Goal: Transaction & Acquisition: Purchase product/service

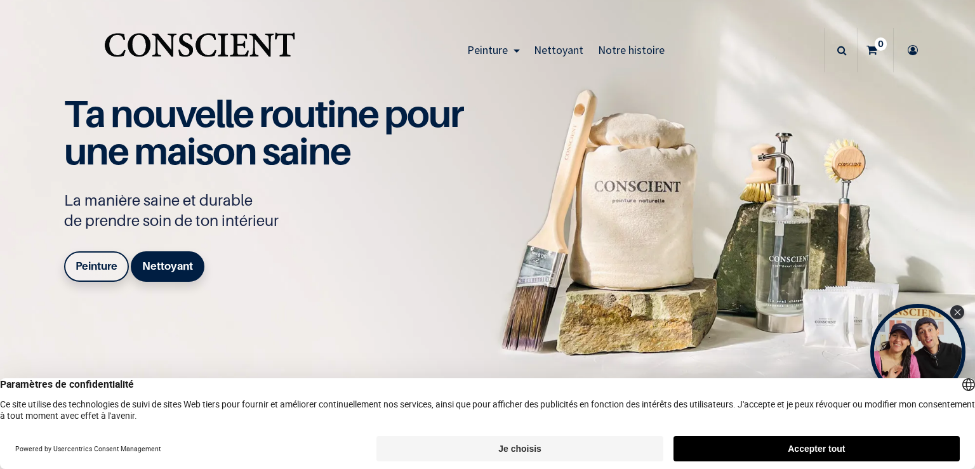
click at [745, 452] on button "Accepter tout" at bounding box center [816, 448] width 286 height 25
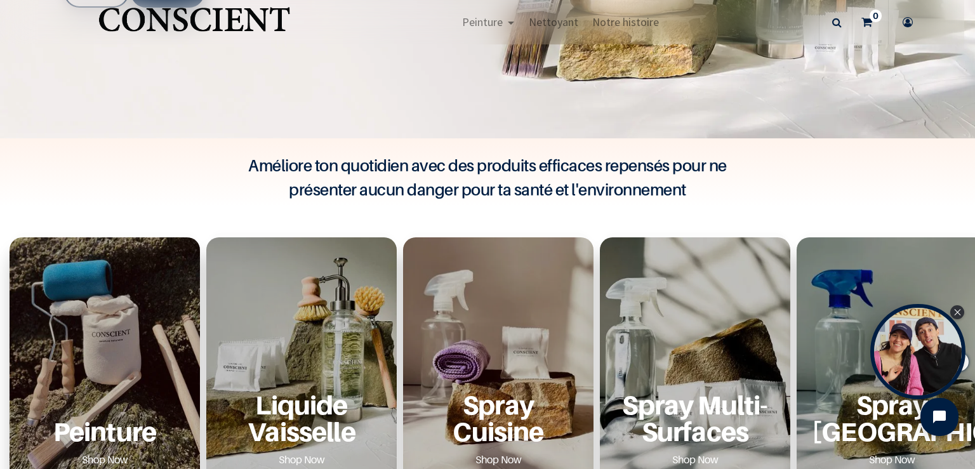
scroll to position [438, 0]
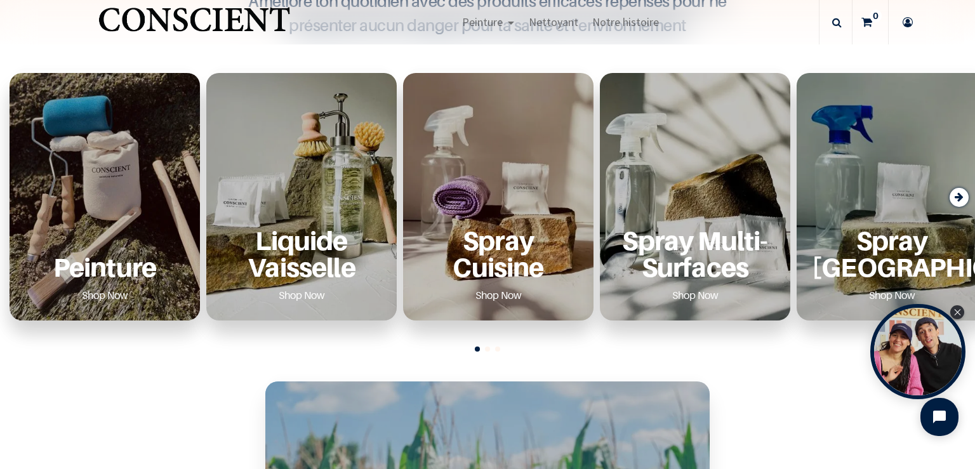
click at [82, 189] on div "Peinture Shop Now" at bounding box center [105, 196] width 190 height 247
click at [115, 270] on p "Peinture" at bounding box center [105, 267] width 160 height 26
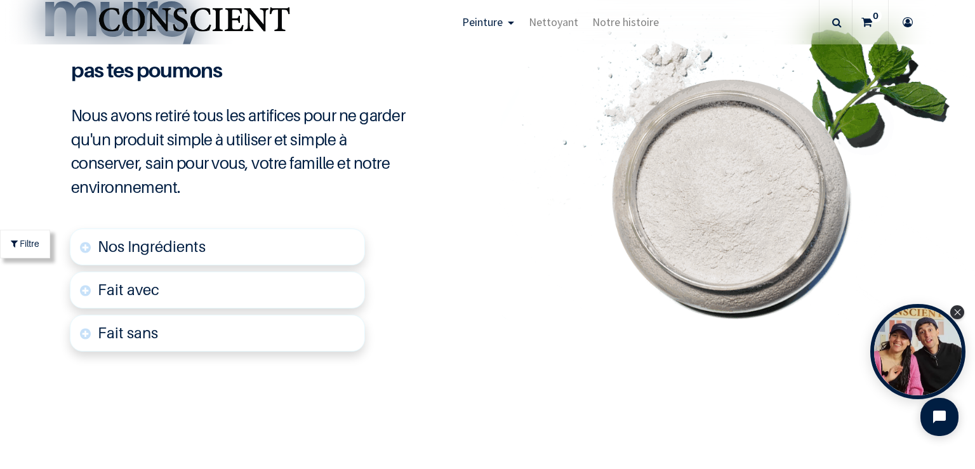
scroll to position [3071, 0]
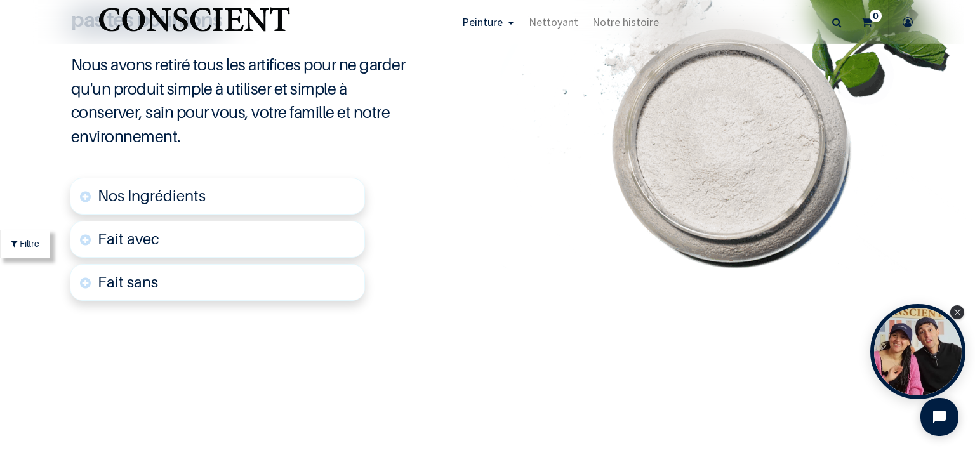
click at [157, 197] on span "Nos Ingrédients" at bounding box center [152, 196] width 108 height 18
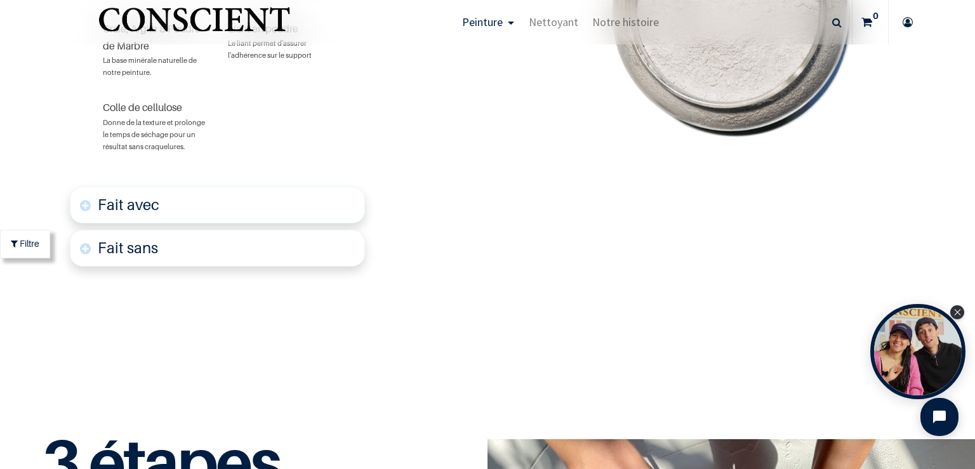
scroll to position [3314, 0]
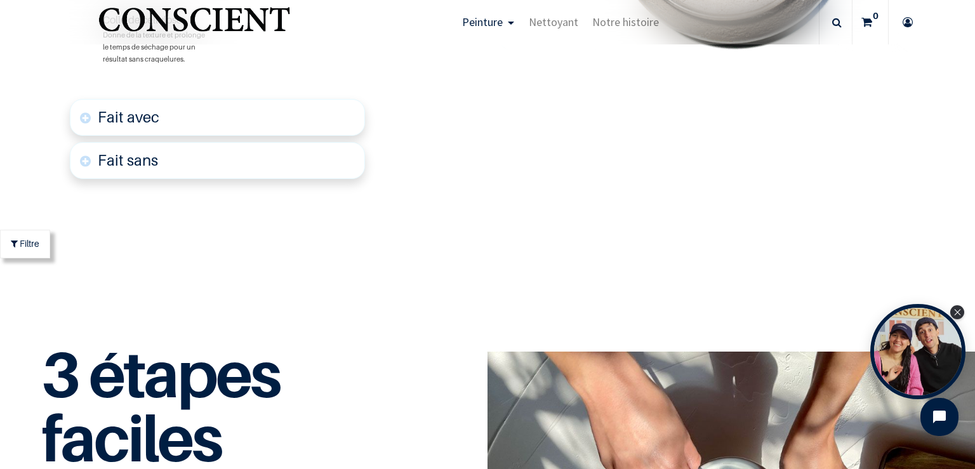
click at [151, 159] on font "Fait sans" at bounding box center [128, 160] width 60 height 18
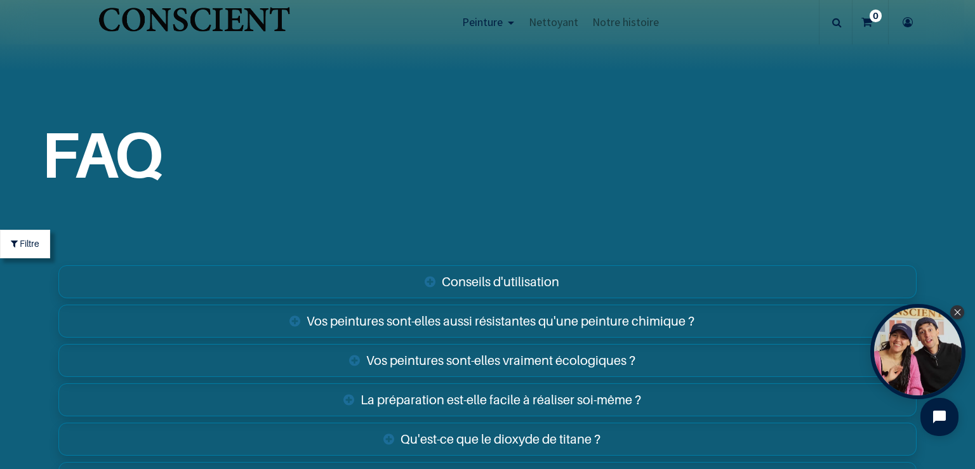
scroll to position [4732, 0]
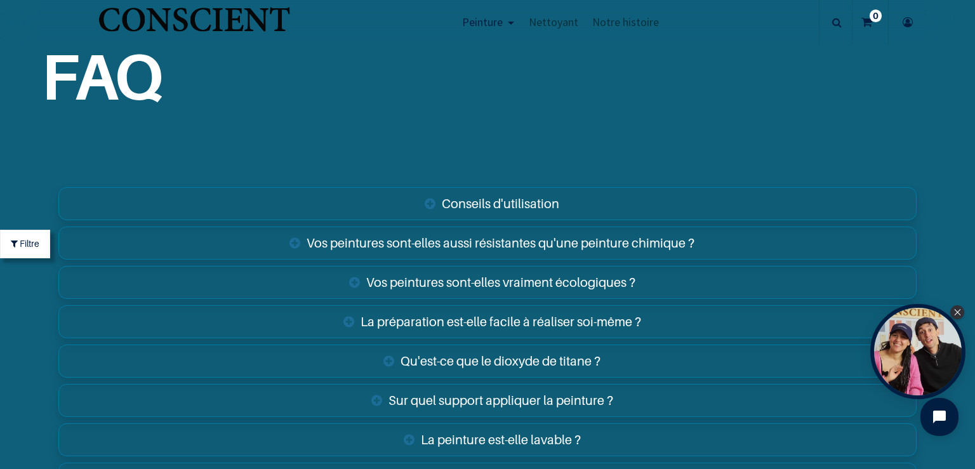
click at [569, 399] on link "Sur quel support appliquer la peinture ?" at bounding box center [487, 400] width 858 height 33
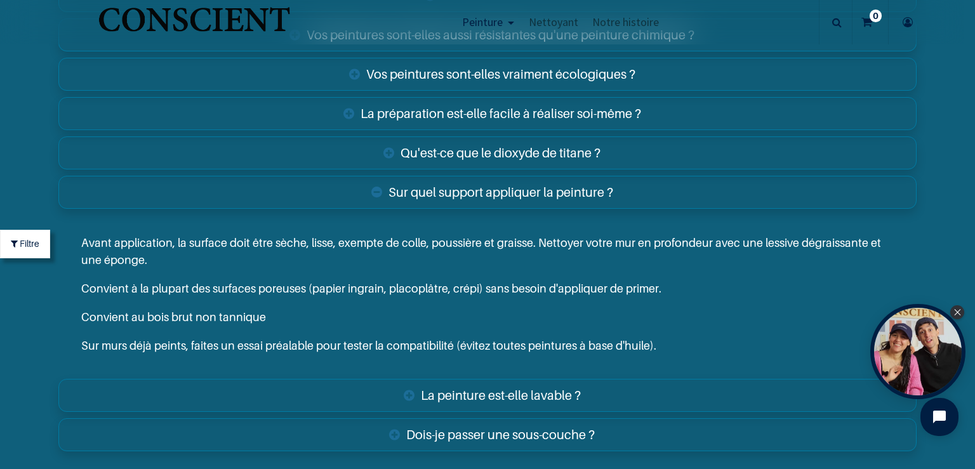
scroll to position [5024, 0]
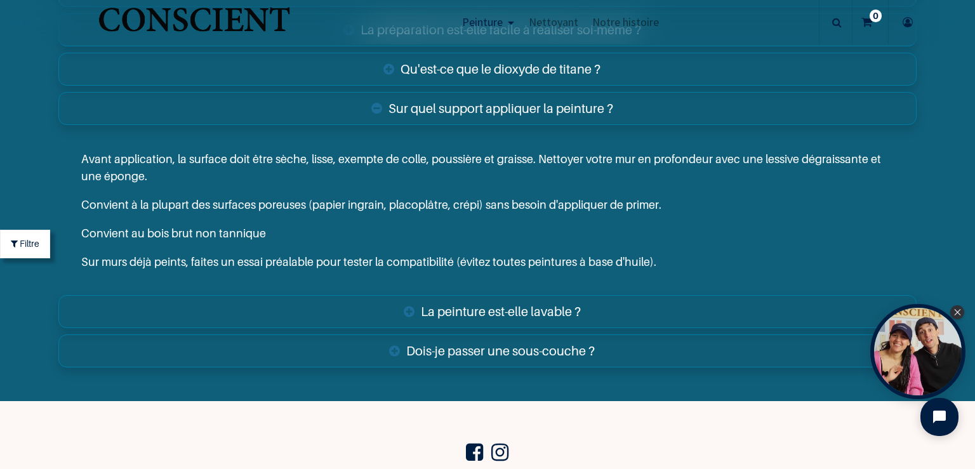
click at [573, 308] on link "La peinture est-elle lavable ?" at bounding box center [487, 311] width 858 height 33
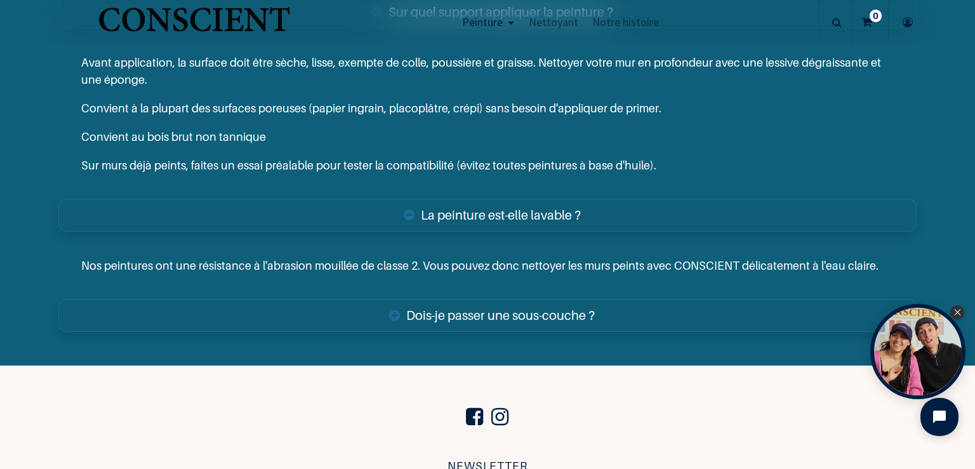
scroll to position [5171, 0]
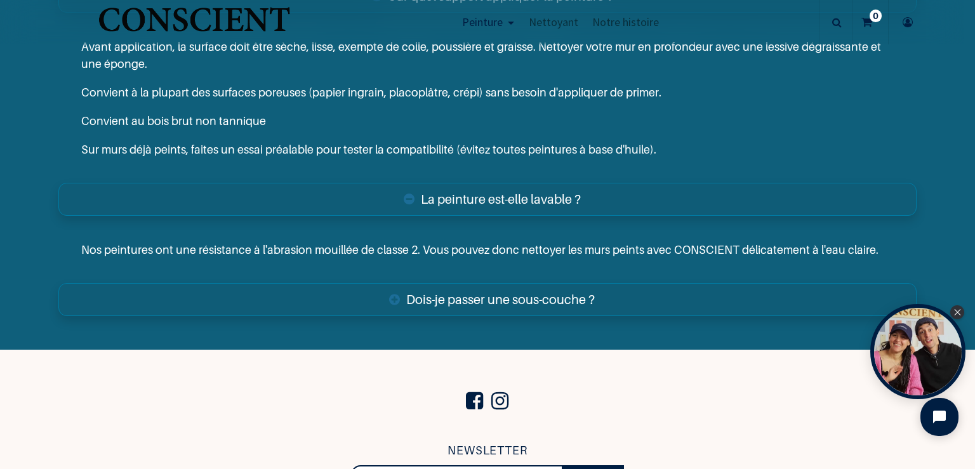
click at [567, 299] on link "Dois-je passer une sous-couche ?" at bounding box center [487, 299] width 858 height 33
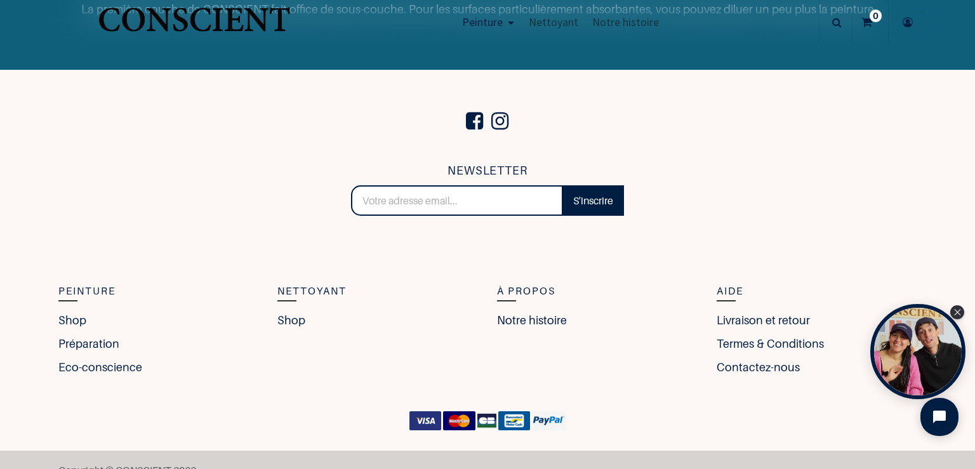
scroll to position [5525, 0]
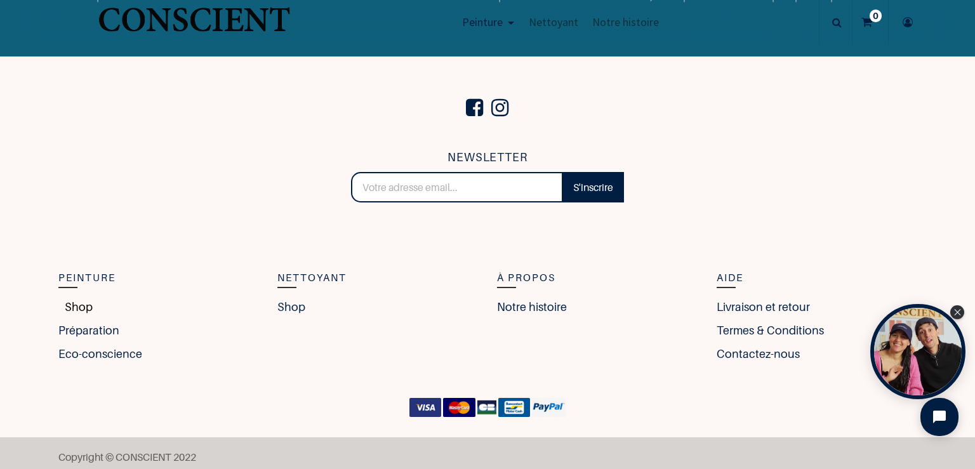
click at [73, 305] on link "Shop" at bounding box center [75, 306] width 34 height 17
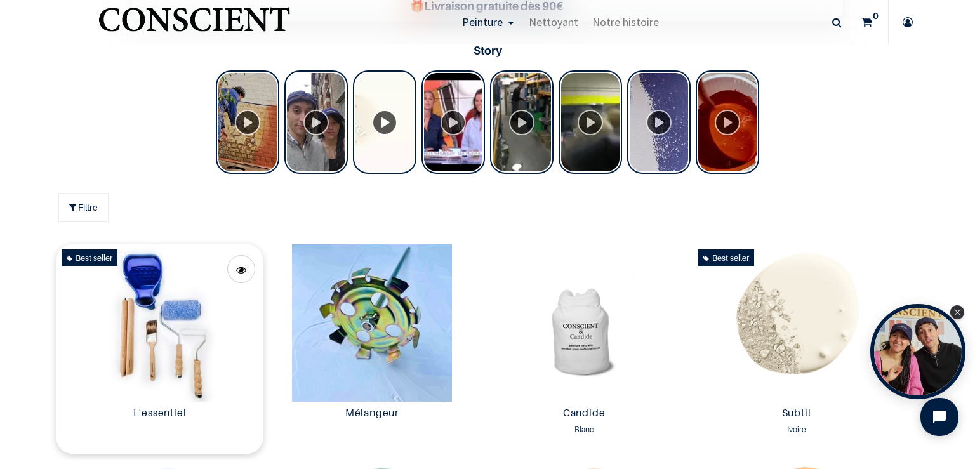
scroll to position [585, 0]
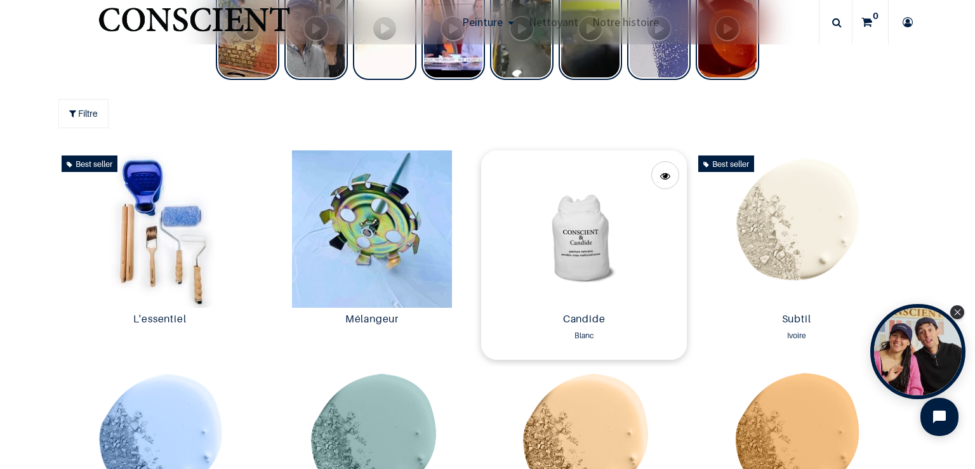
click at [577, 234] on img at bounding box center [584, 228] width 206 height 157
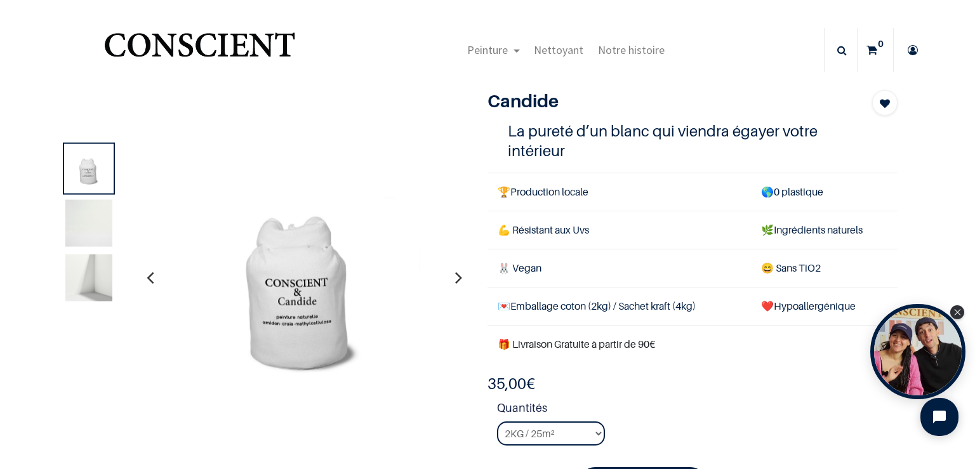
scroll to position [73, 0]
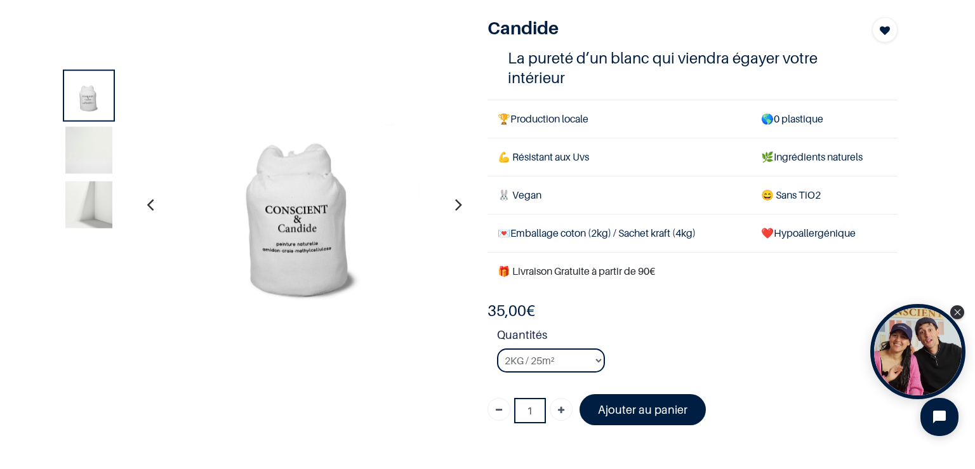
scroll to position [146, 0]
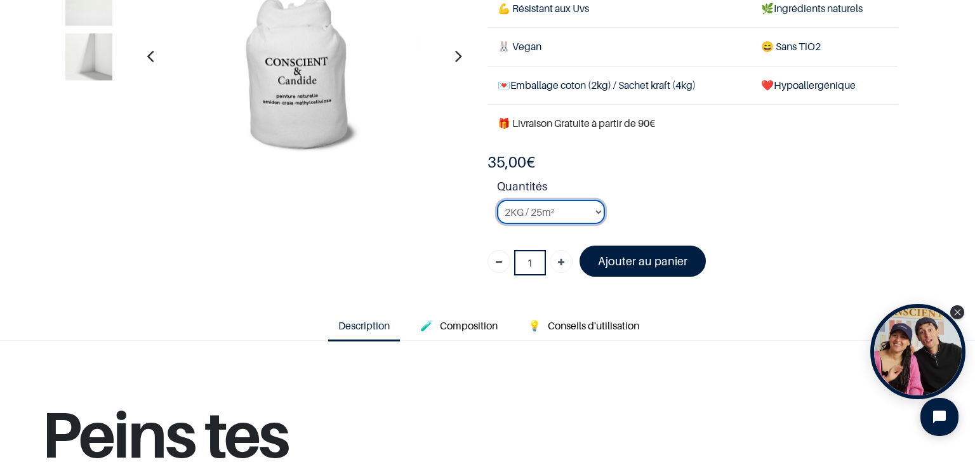
click at [497, 200] on select "2KG / 25m² 4KG / 50m² 8KG / 100m² Testeur" at bounding box center [551, 212] width 108 height 24
click option "Testeur" at bounding box center [0, 0] width 0 height 0
click at [461, 320] on span "Composition" at bounding box center [469, 325] width 58 height 13
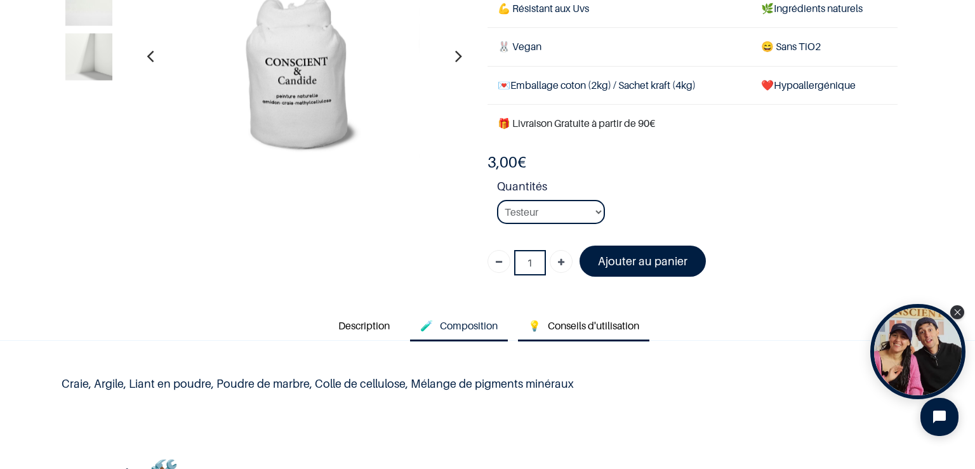
click at [588, 319] on span "Conseils d'utilisation" at bounding box center [593, 325] width 91 height 13
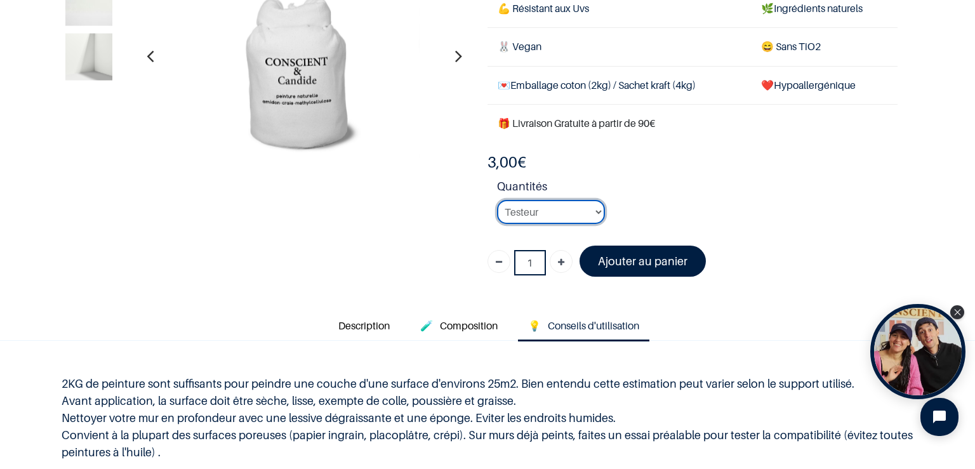
click at [497, 200] on select "2KG / 25m² 4KG / 50m² 8KG / 100m² Testeur" at bounding box center [551, 212] width 108 height 24
select select "1"
click option "2KG / 25m²" at bounding box center [0, 0] width 0 height 0
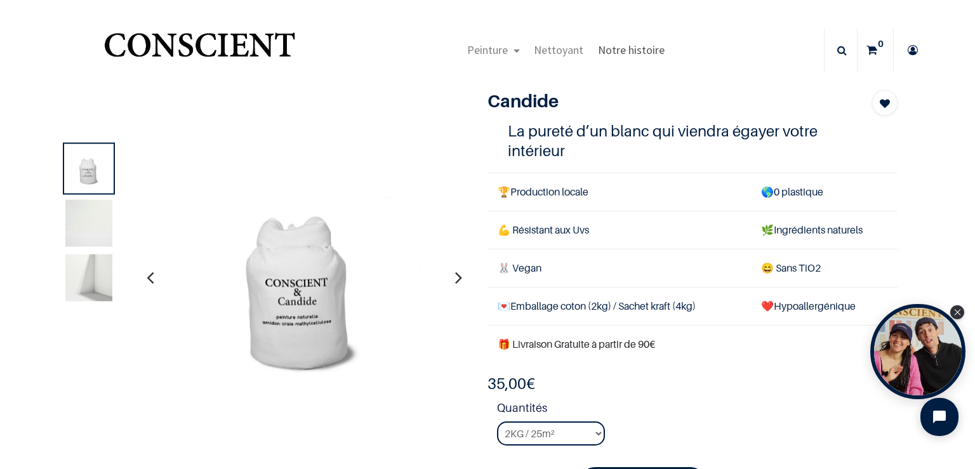
click at [645, 49] on span "Notre histoire" at bounding box center [631, 50] width 67 height 15
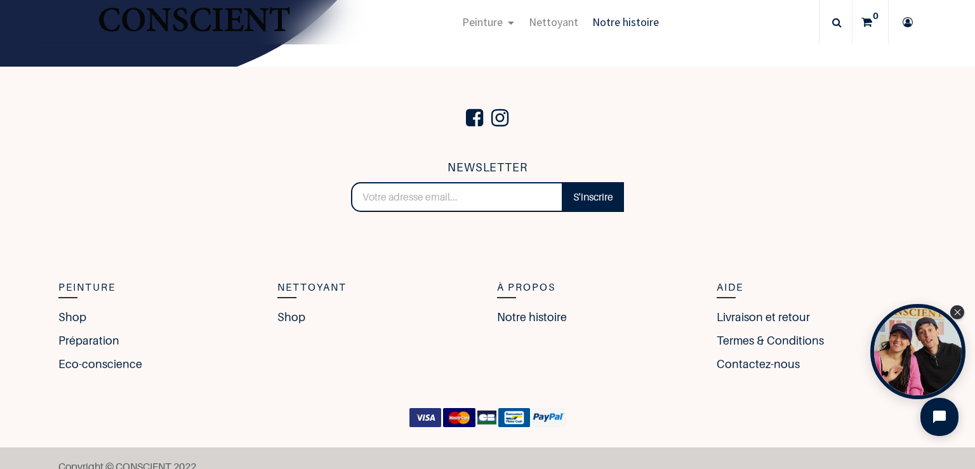
scroll to position [2160, 0]
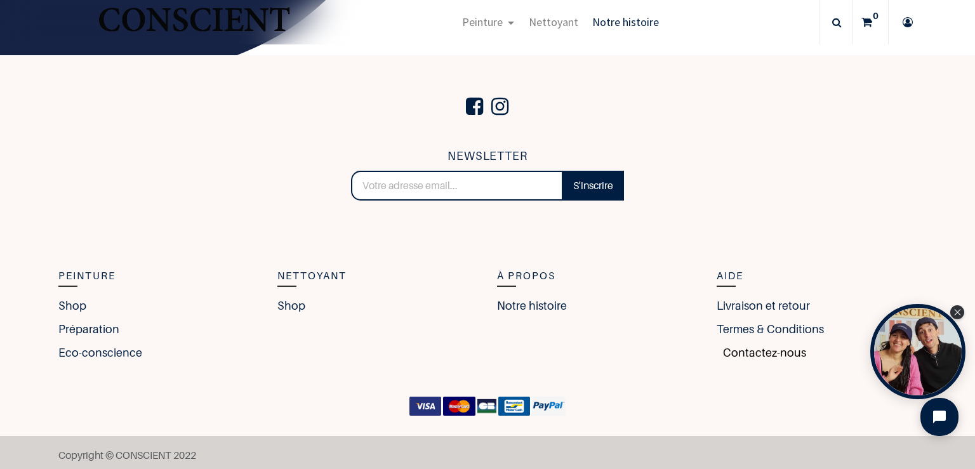
click at [754, 344] on link "Contactez-nous" at bounding box center [760, 352] width 89 height 17
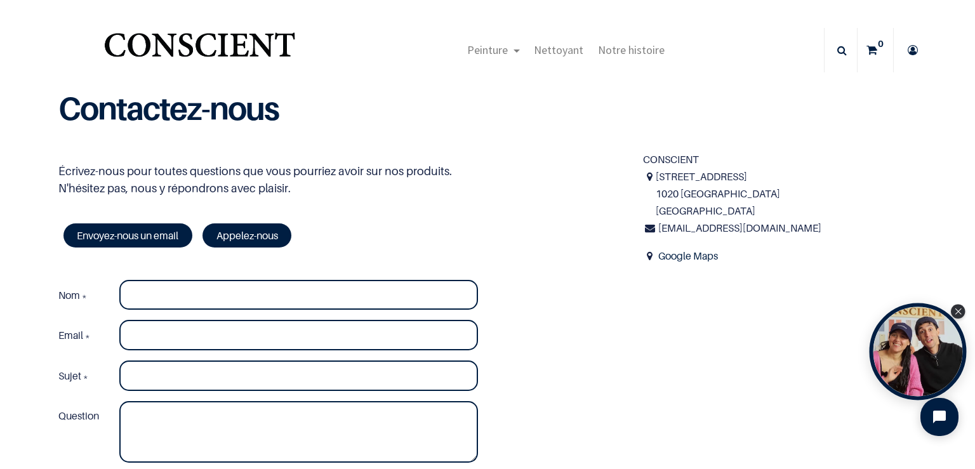
click at [921, 357] on div "Open Tolstoy widget" at bounding box center [917, 351] width 97 height 97
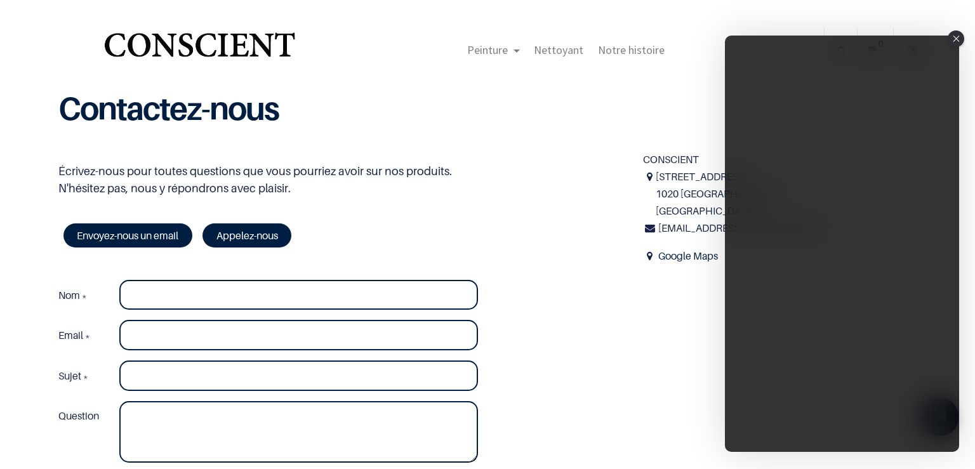
click at [587, 301] on div "Écrivez-nous pour toutes questions que vous pourriez avoir sur nos produits. N'…" at bounding box center [487, 336] width 877 height 371
click at [956, 38] on icon "Close" at bounding box center [955, 39] width 7 height 6
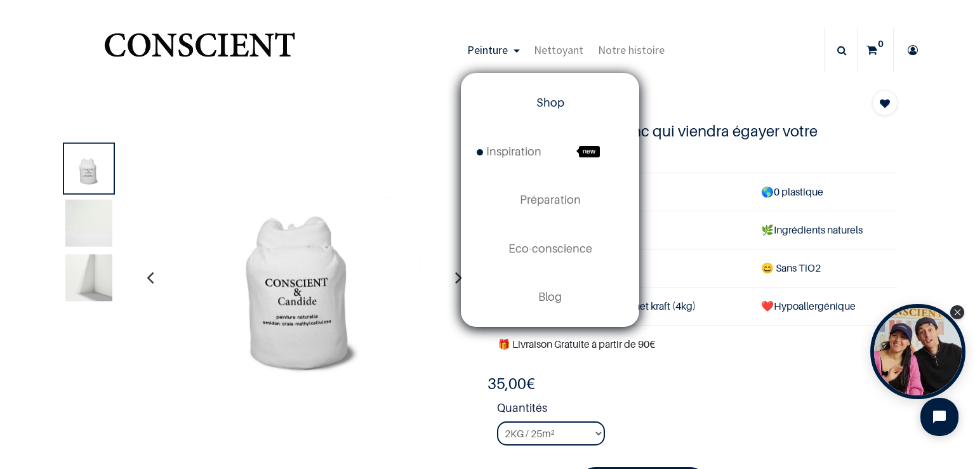
click at [552, 100] on span "Shop" at bounding box center [550, 102] width 28 height 13
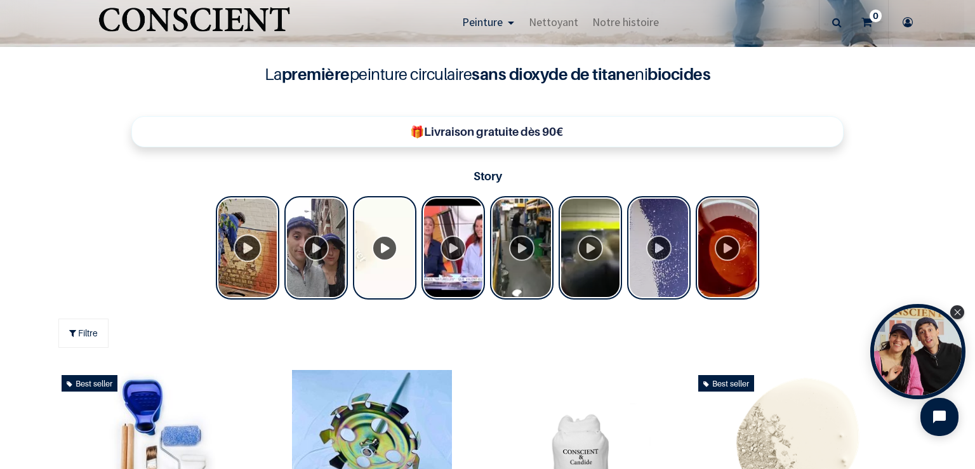
click at [244, 246] on div "Tolstoy Stories" at bounding box center [247, 247] width 63 height 103
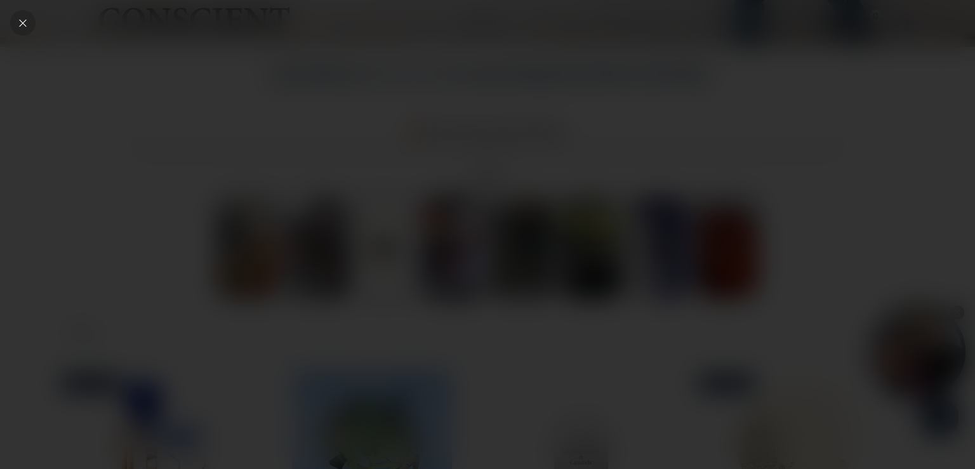
click at [27, 25] on icon "Close" at bounding box center [22, 22] width 11 height 11
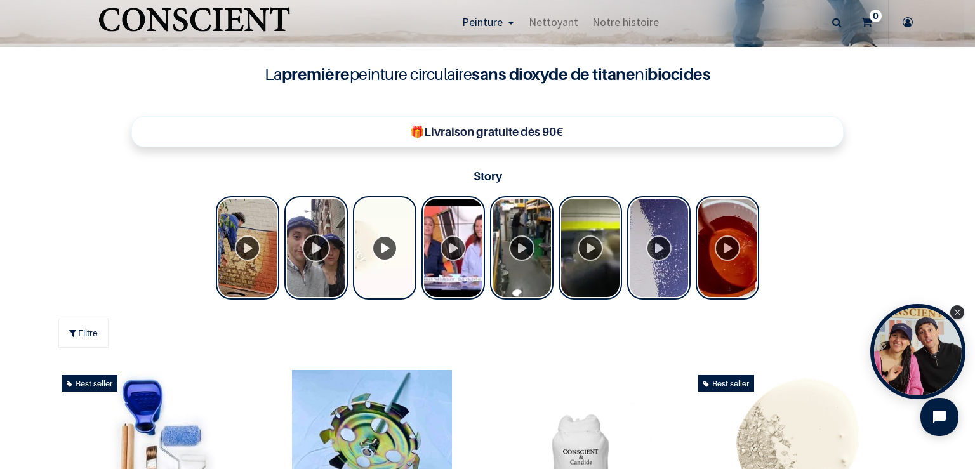
click at [310, 246] on div "Tolstoy Stories" at bounding box center [315, 247] width 63 height 103
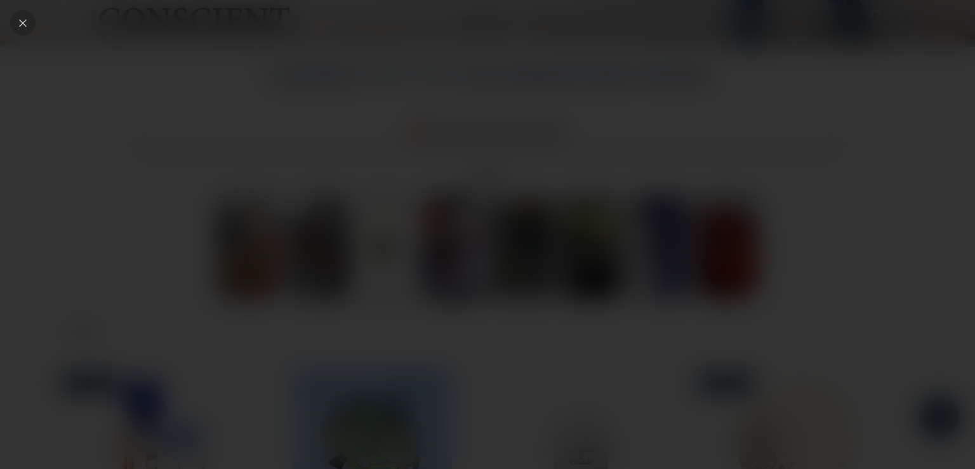
click at [27, 20] on icon "Close" at bounding box center [22, 22] width 11 height 11
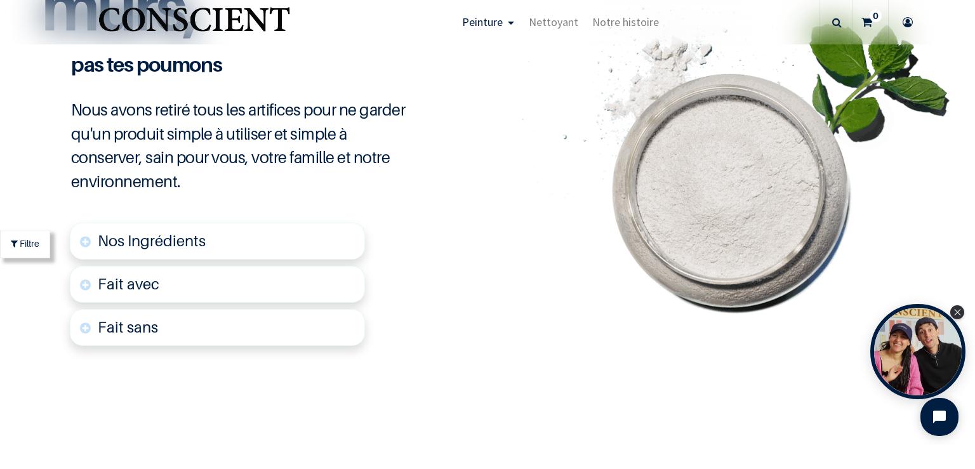
scroll to position [3071, 0]
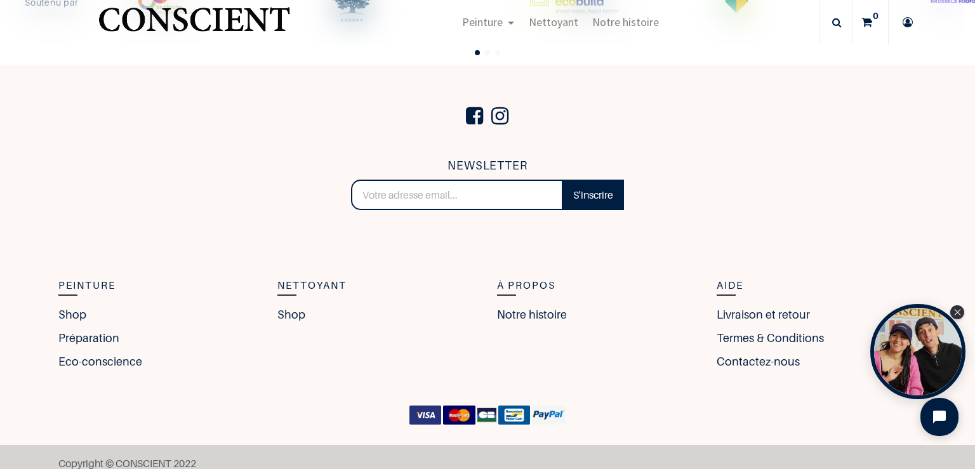
scroll to position [2751, 0]
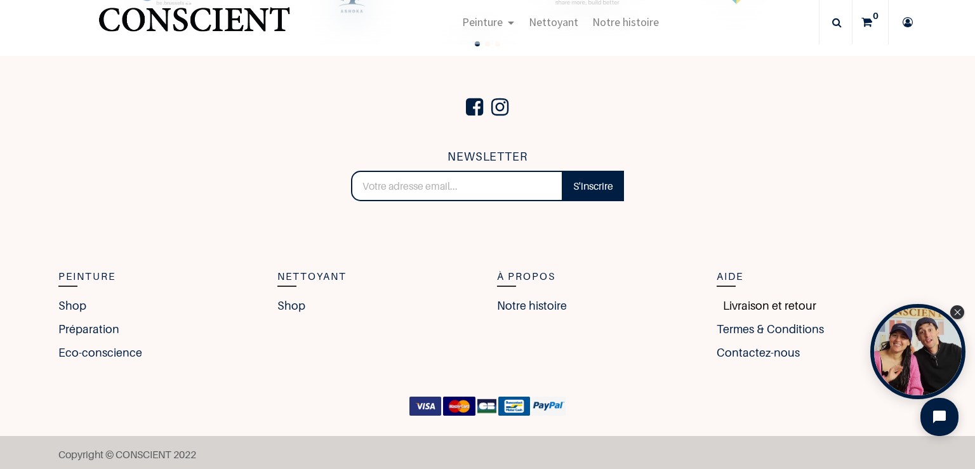
click at [747, 305] on link "Livraison et retour" at bounding box center [766, 305] width 100 height 17
